Goal: Information Seeking & Learning: Learn about a topic

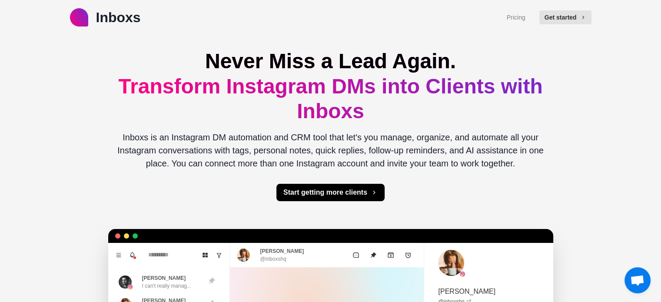
click at [110, 88] on div "Never Miss a Lead Again. Transform Instagram DMs into Clients with Inboxs Inbox…" at bounding box center [330, 270] width 445 height 470
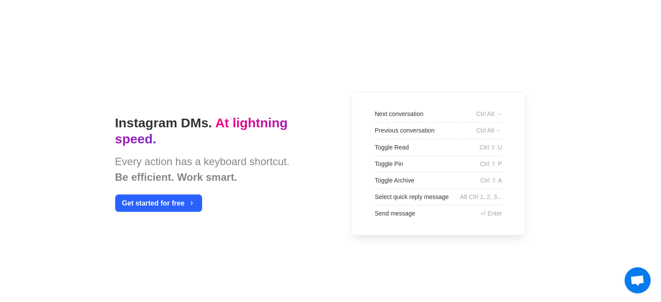
scroll to position [1522, 0]
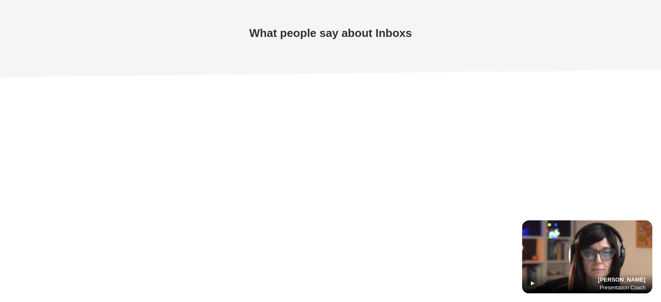
type textarea "*"
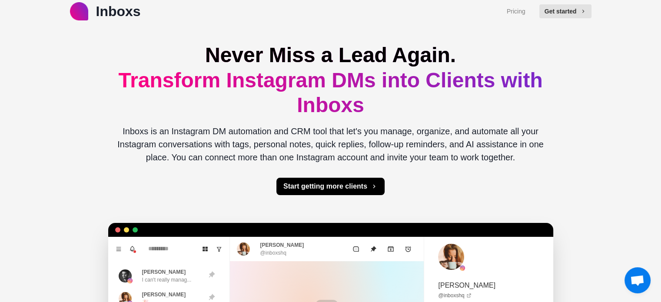
scroll to position [0, 0]
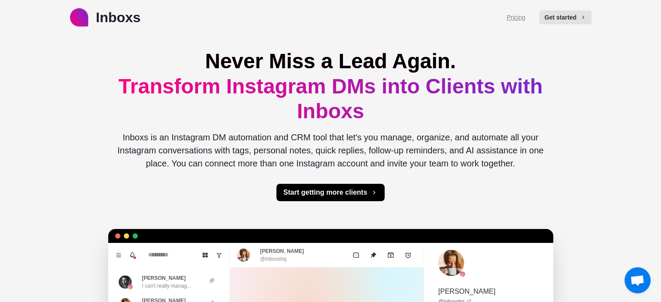
click at [521, 15] on link "Pricing" at bounding box center [516, 17] width 19 height 9
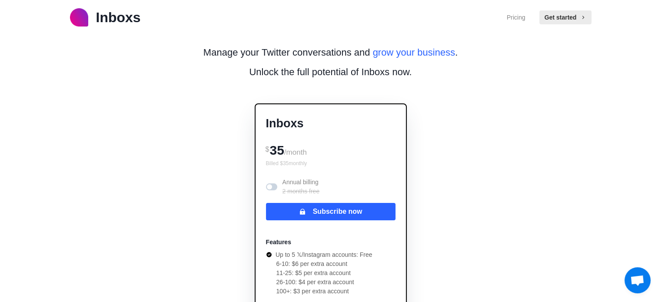
click at [270, 187] on span at bounding box center [269, 186] width 5 height 5
click at [270, 187] on span at bounding box center [271, 186] width 11 height 7
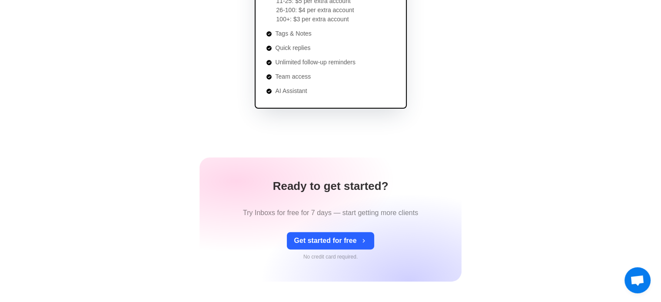
scroll to position [145, 0]
